Goal: Information Seeking & Learning: Find specific fact

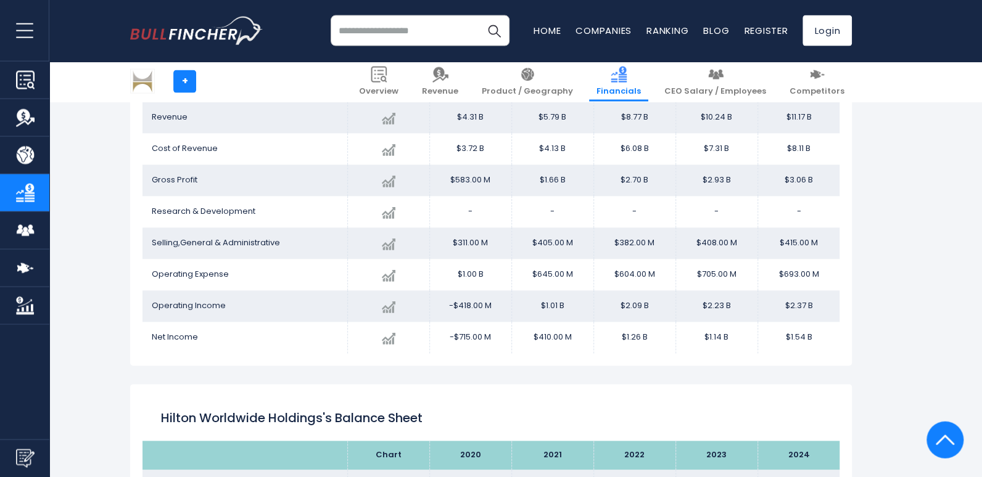
scroll to position [716, 0]
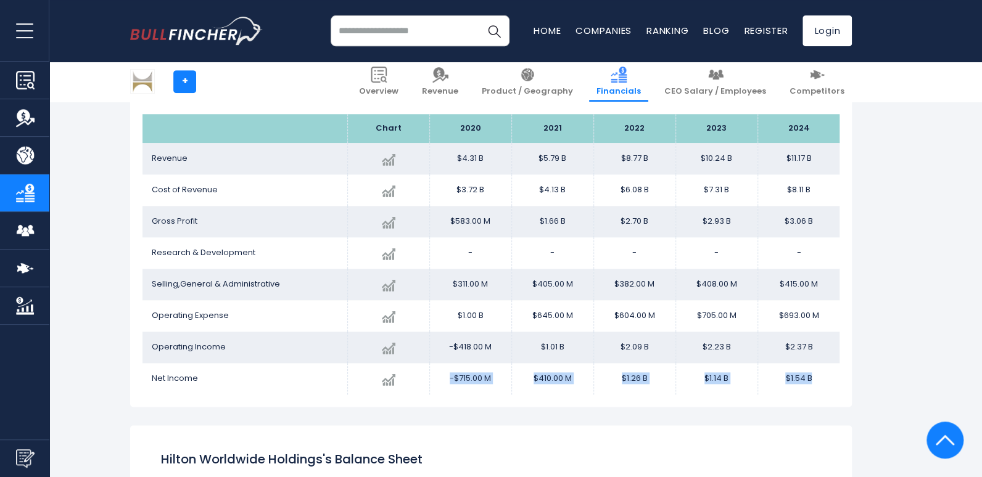
drag, startPoint x: 152, startPoint y: 157, endPoint x: 865, endPoint y: 378, distance: 746.7
copy tr "-$715.00 M $410.00 M $1.26 B $1.14 B ..."
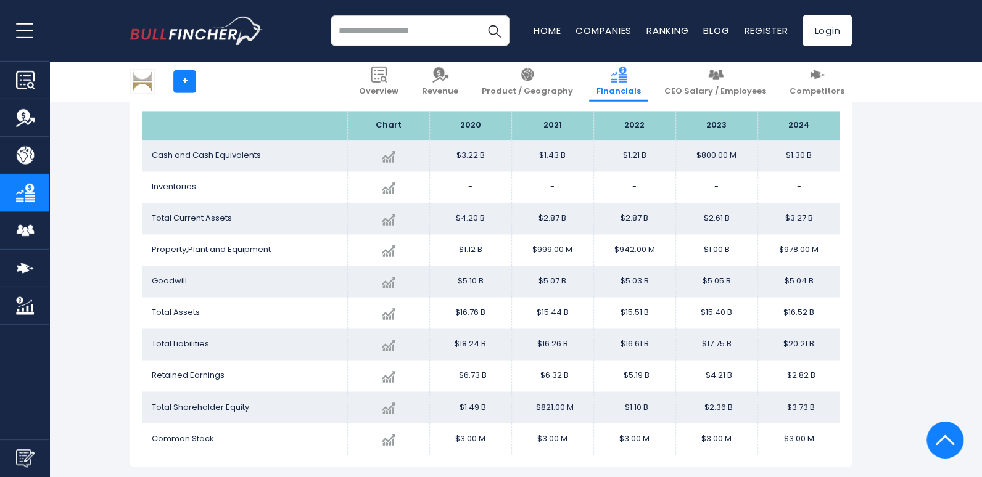
scroll to position [1109, 0]
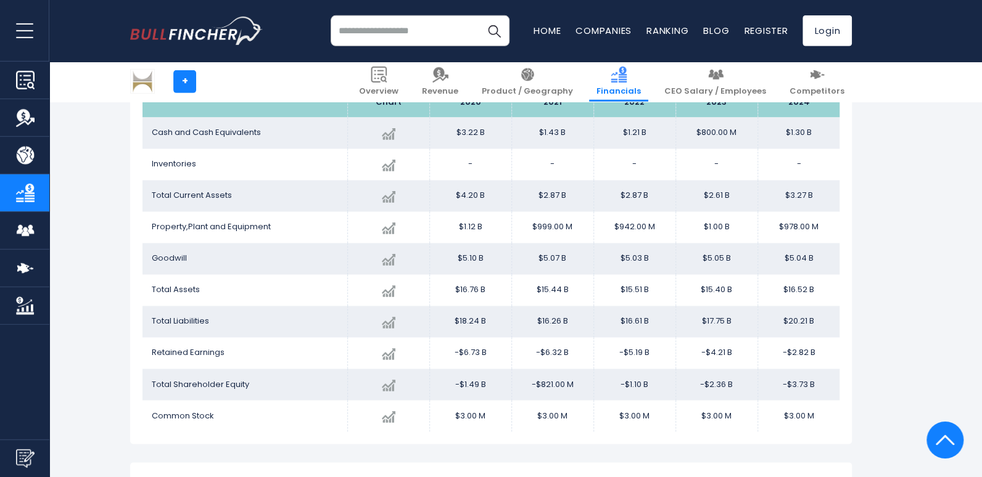
drag, startPoint x: 152, startPoint y: 200, endPoint x: 819, endPoint y: 419, distance: 702.7
click at [819, 419] on tbody "Cash and Cash Equivalents Created with Highcharts 12.1.2 $1.30 B + 62.63% 2024 …" at bounding box center [491, 275] width 697 height 315
copy tr "$3.00 M $3.00 M $3.00 M $3.00 M $3.00 M"
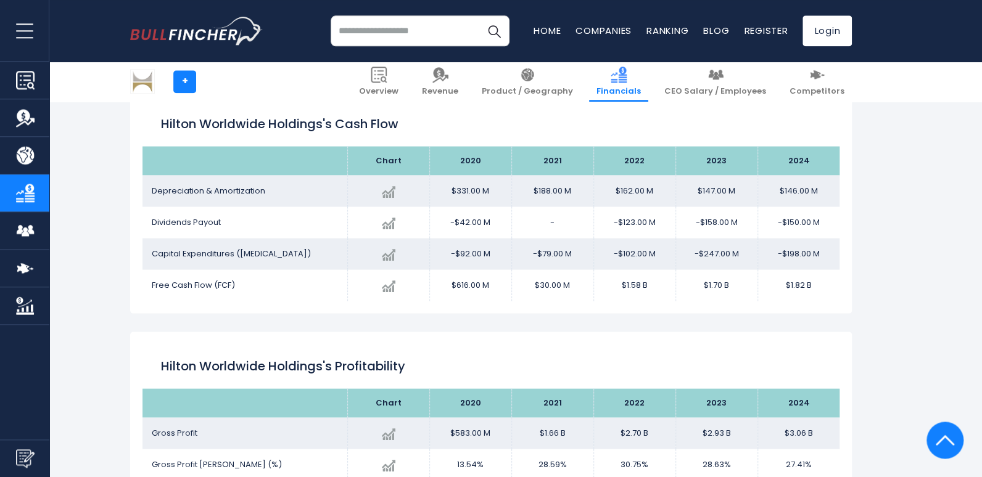
scroll to position [1479, 0]
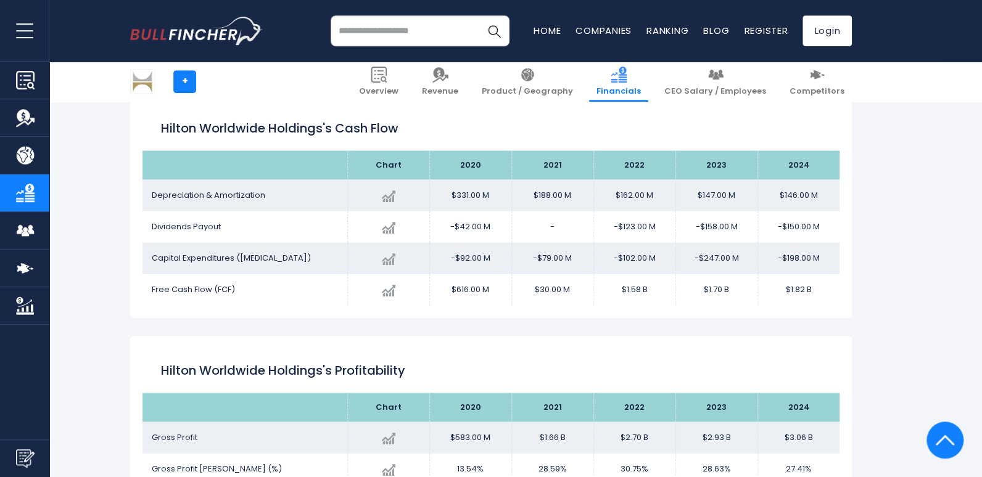
drag, startPoint x: 152, startPoint y: 193, endPoint x: 824, endPoint y: 281, distance: 677.6
click at [824, 281] on tbody "Depreciation & Amortization Created with Highcharts 12.1.2 $146.00 M -0.68% 202…" at bounding box center [491, 243] width 697 height 126
click at [312, 255] on td "Capital Expenditures ([MEDICAL_DATA])" at bounding box center [245, 257] width 205 height 31
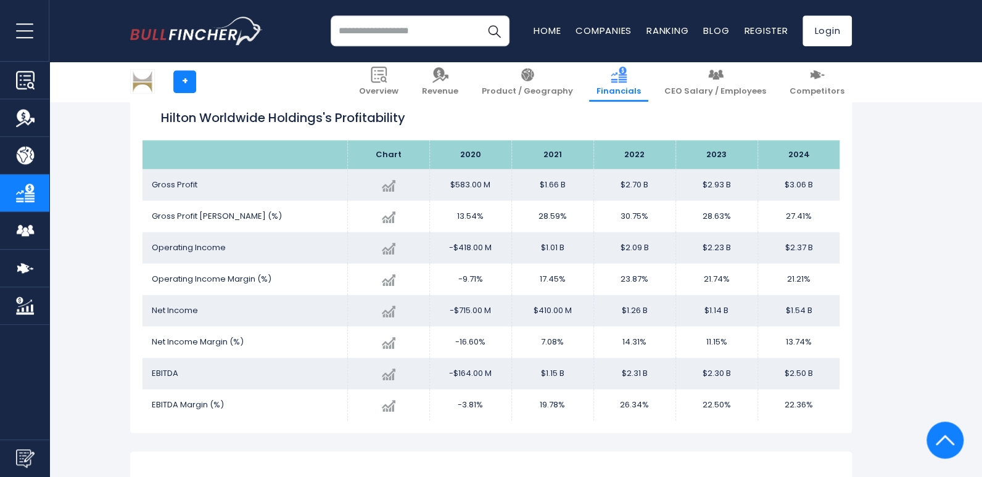
scroll to position [1732, 0]
drag, startPoint x: 152, startPoint y: 184, endPoint x: 822, endPoint y: 399, distance: 703.5
click at [822, 399] on tbody "Gross Profit Created with Highcharts 12.1.2 $3.06 B + 4.54% 2024 $583.00M ​ $58…" at bounding box center [491, 294] width 697 height 252
copy tr "-3.81% 19.78% 26.34% 22.50% 22.36%"
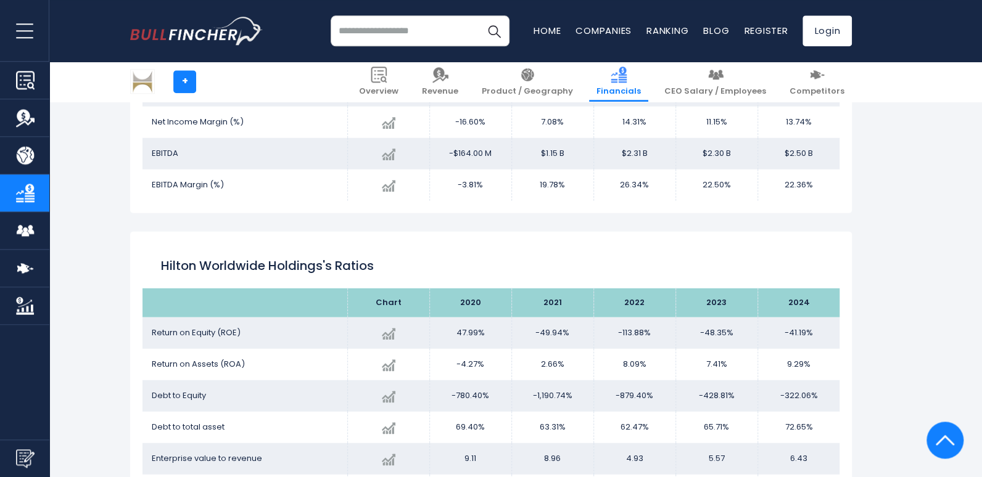
scroll to position [1975, 0]
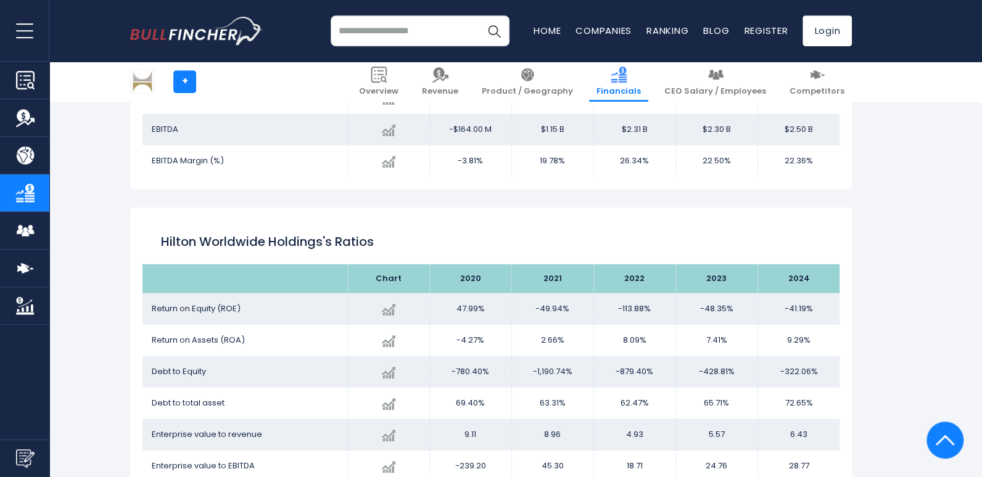
drag, startPoint x: 152, startPoint y: 309, endPoint x: 853, endPoint y: 458, distance: 716.4
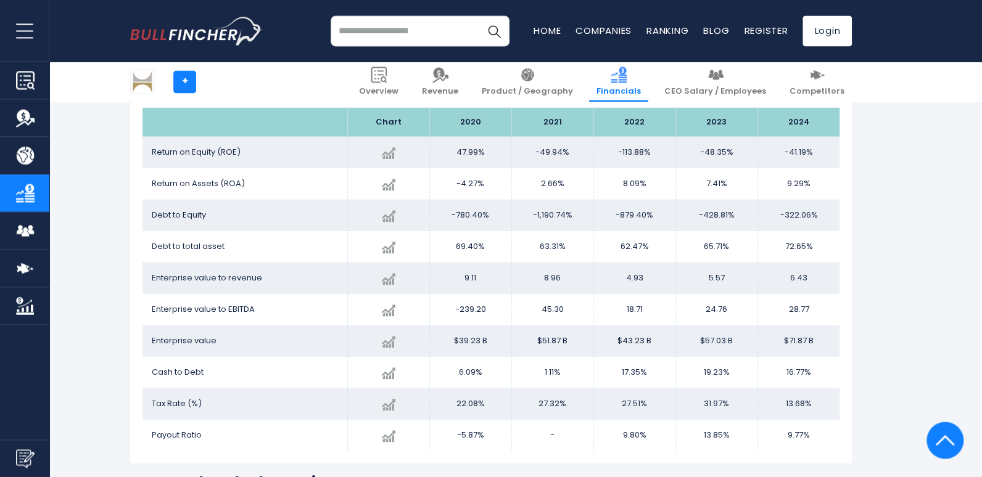
scroll to position [2133, 0]
drag, startPoint x: 819, startPoint y: 434, endPoint x: 151, endPoint y: 150, distance: 726.7
click at [151, 150] on tbody "Return on Equity ([PERSON_NAME]) Created with Highcharts 12.1.2 -41.19% + 14.81…" at bounding box center [491, 293] width 697 height 315
copy tr "Return on Equity (ROE)"
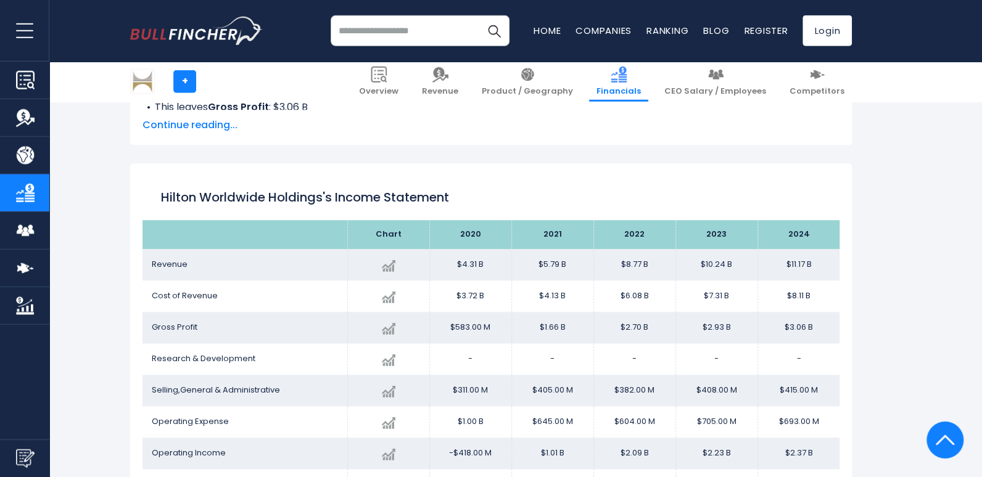
scroll to position [609, 0]
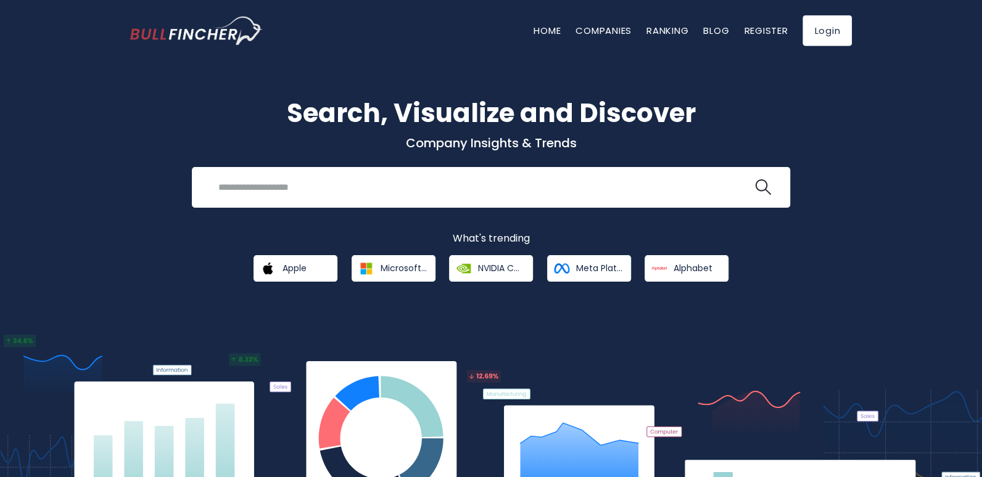
scroll to position [3, 0]
